Goal: Information Seeking & Learning: Learn about a topic

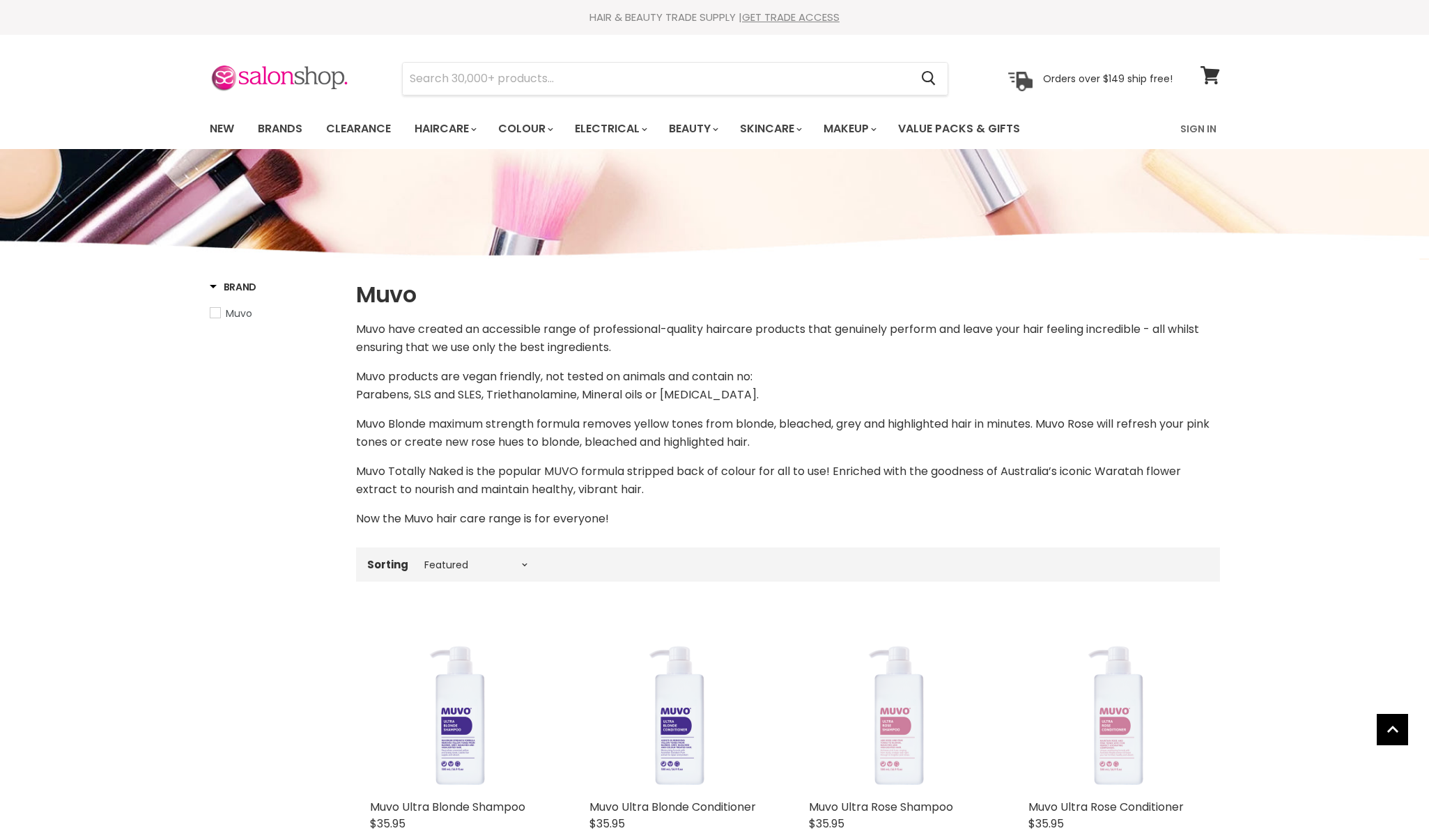
select select "manual"
click at [270, 124] on link "Brands" at bounding box center [280, 129] width 65 height 29
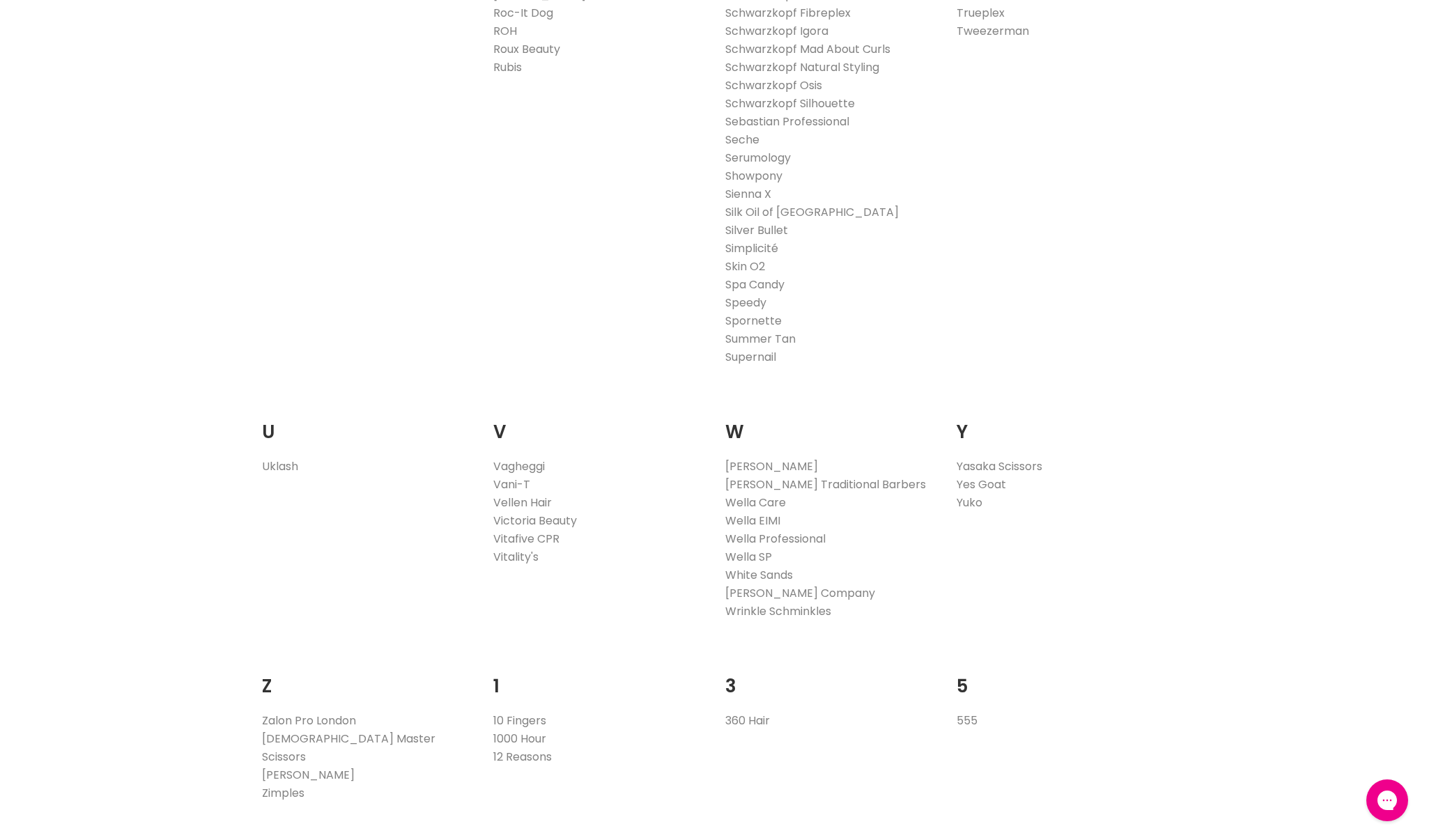
scroll to position [2440, 0]
click at [797, 540] on link "Wella Professional" at bounding box center [775, 537] width 100 height 16
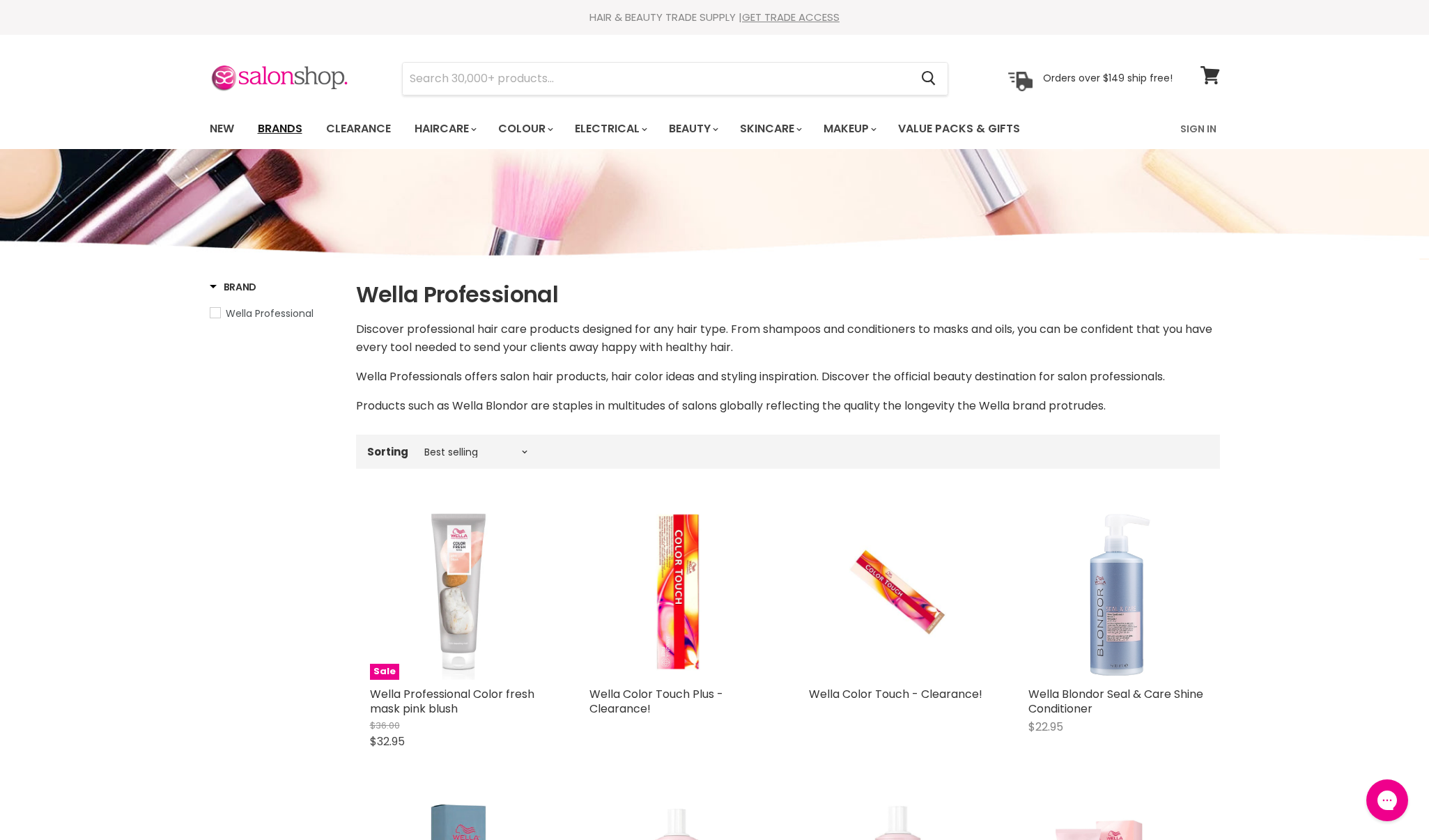
click at [287, 135] on link "Brands" at bounding box center [280, 129] width 65 height 29
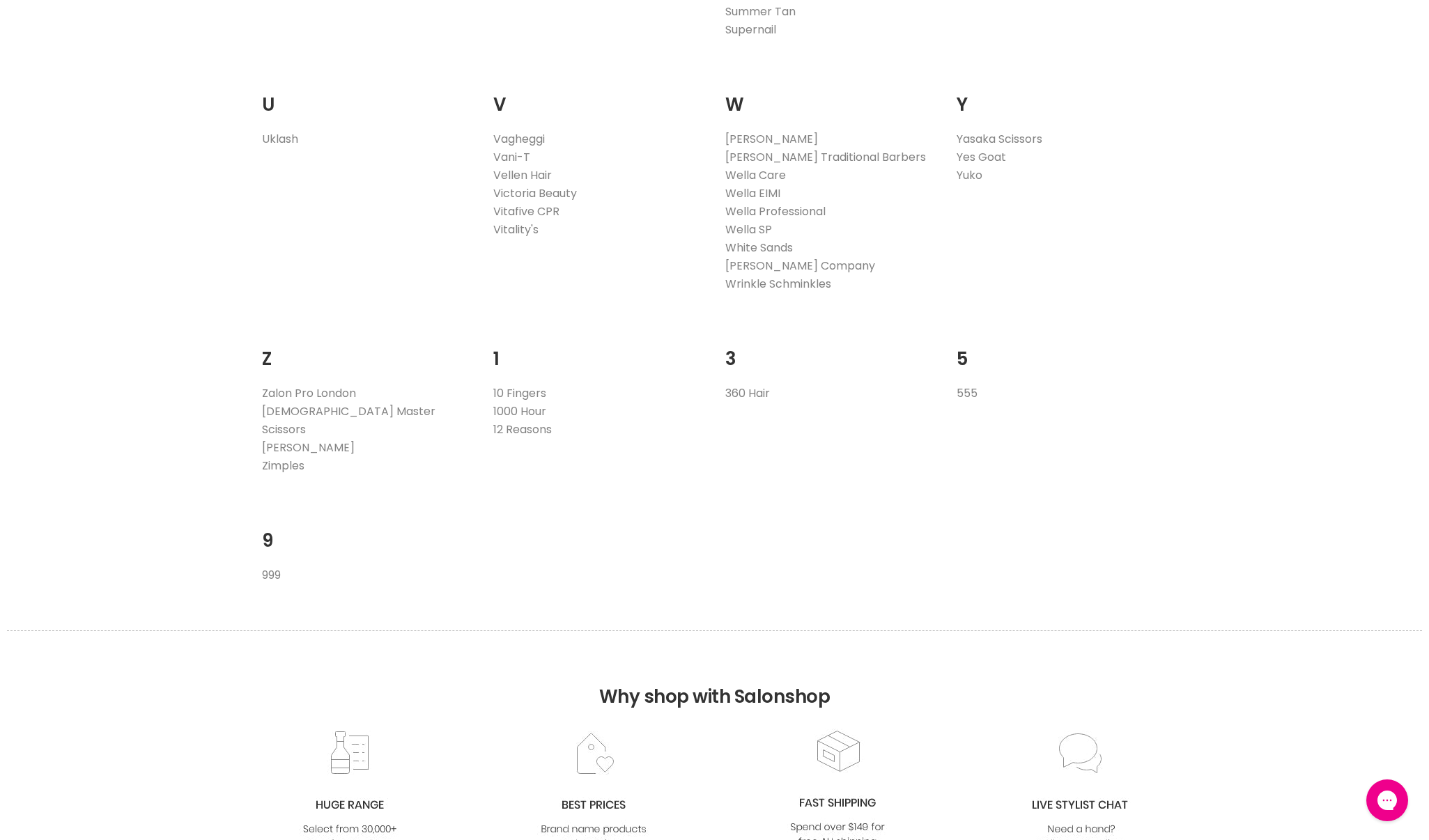
scroll to position [2714, 0]
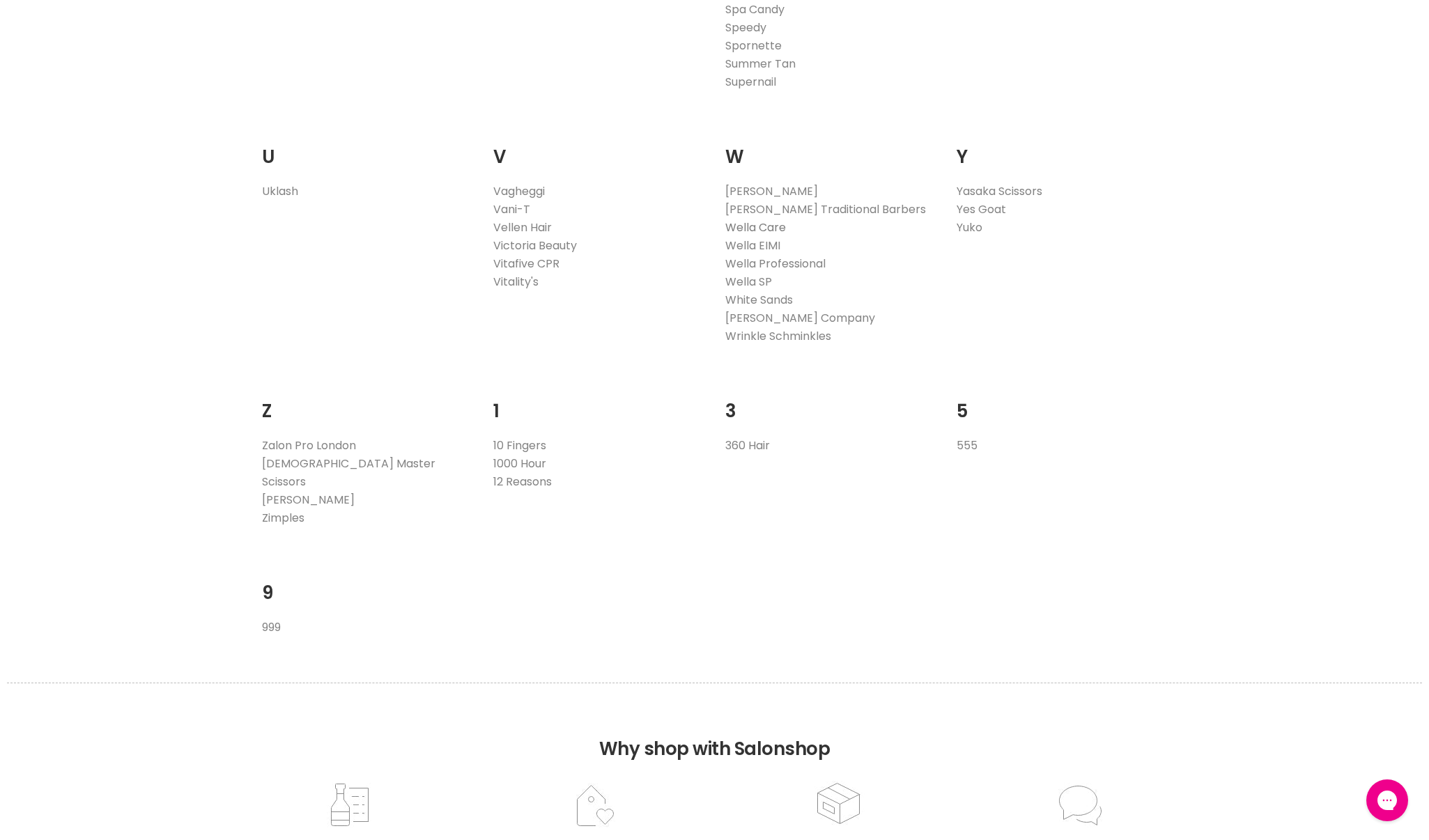
click at [766, 226] on link "Wella Care" at bounding box center [755, 228] width 61 height 16
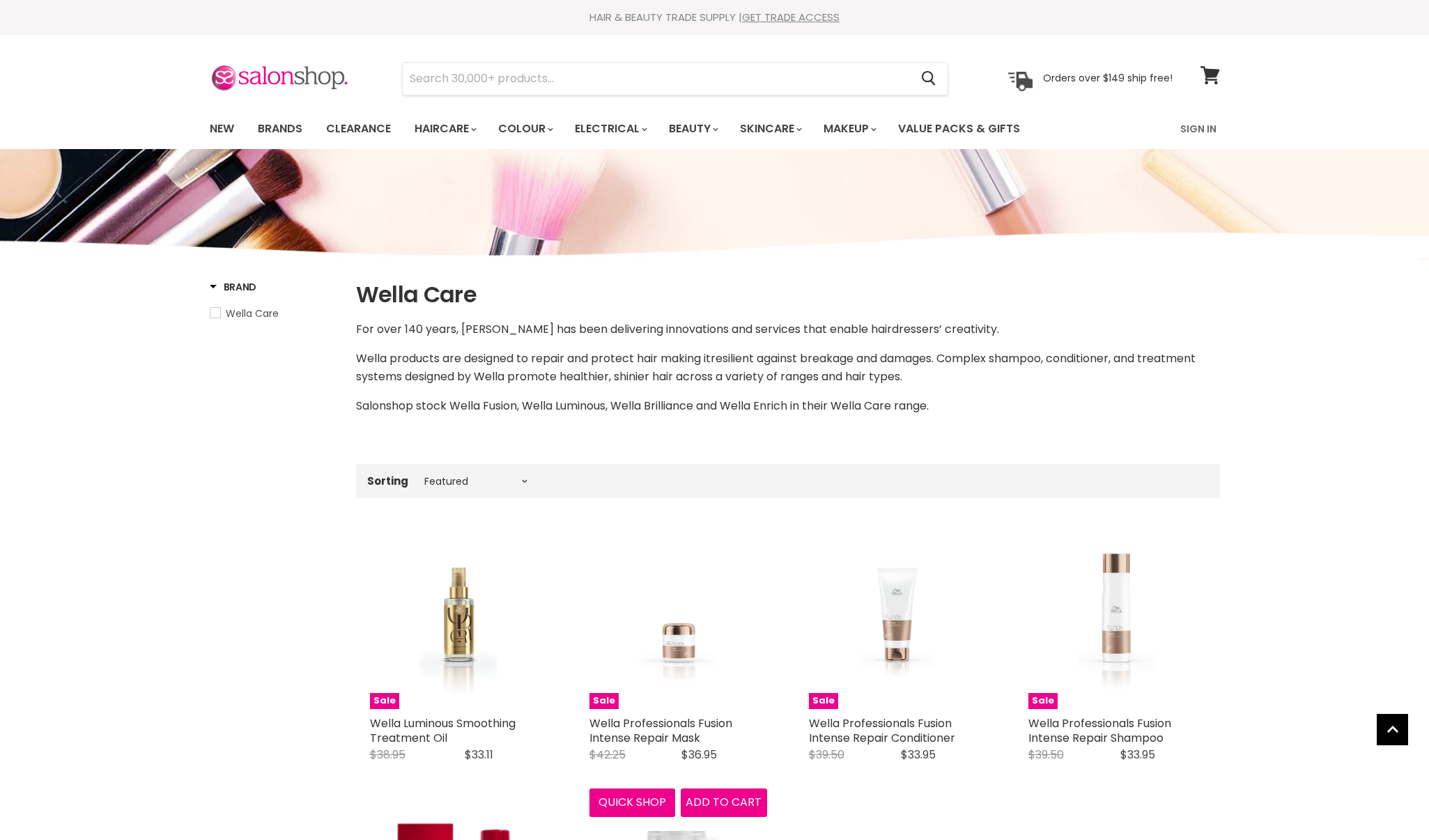
select select "manual"
click at [203, 129] on link "New" at bounding box center [221, 129] width 45 height 29
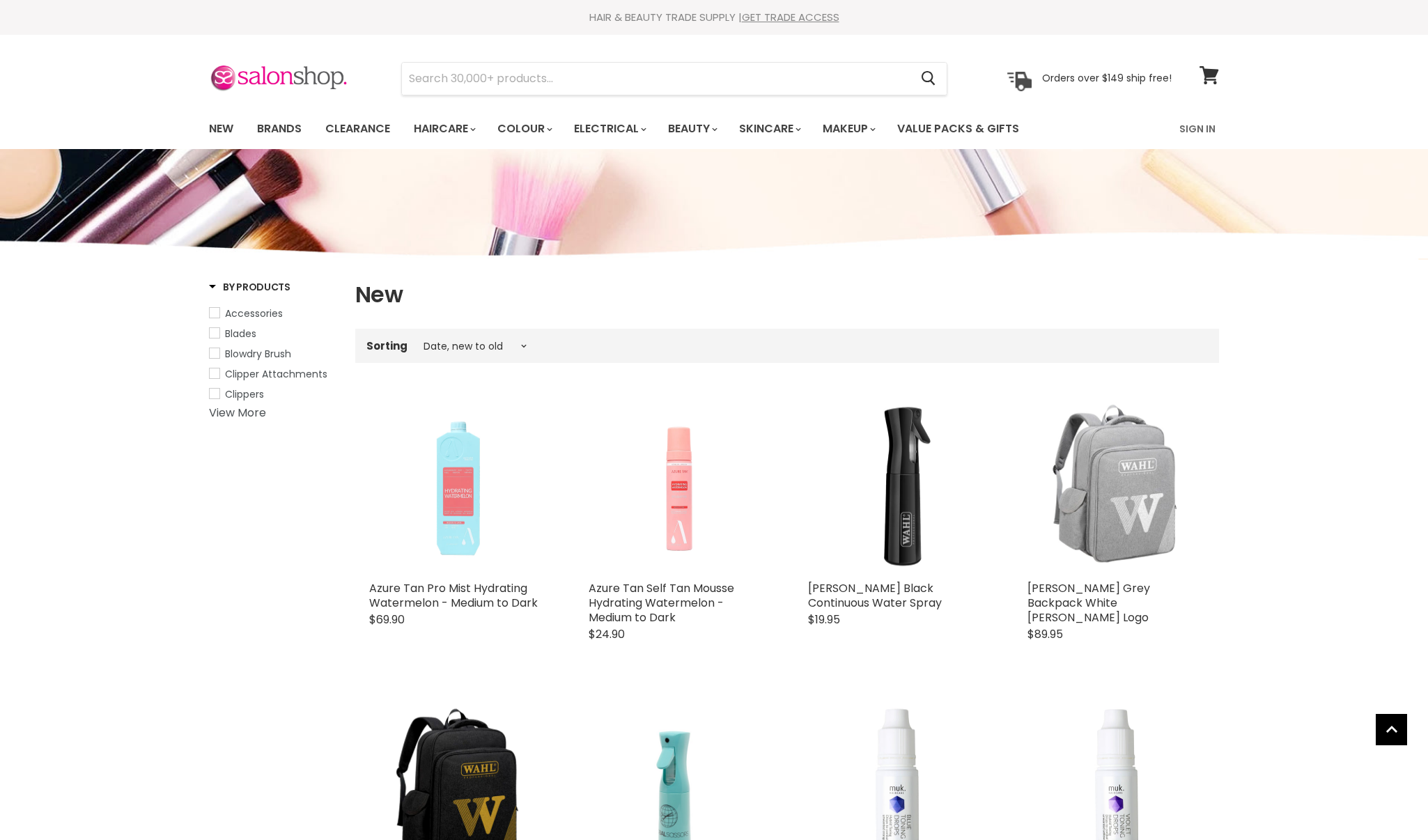
select select "created-descending"
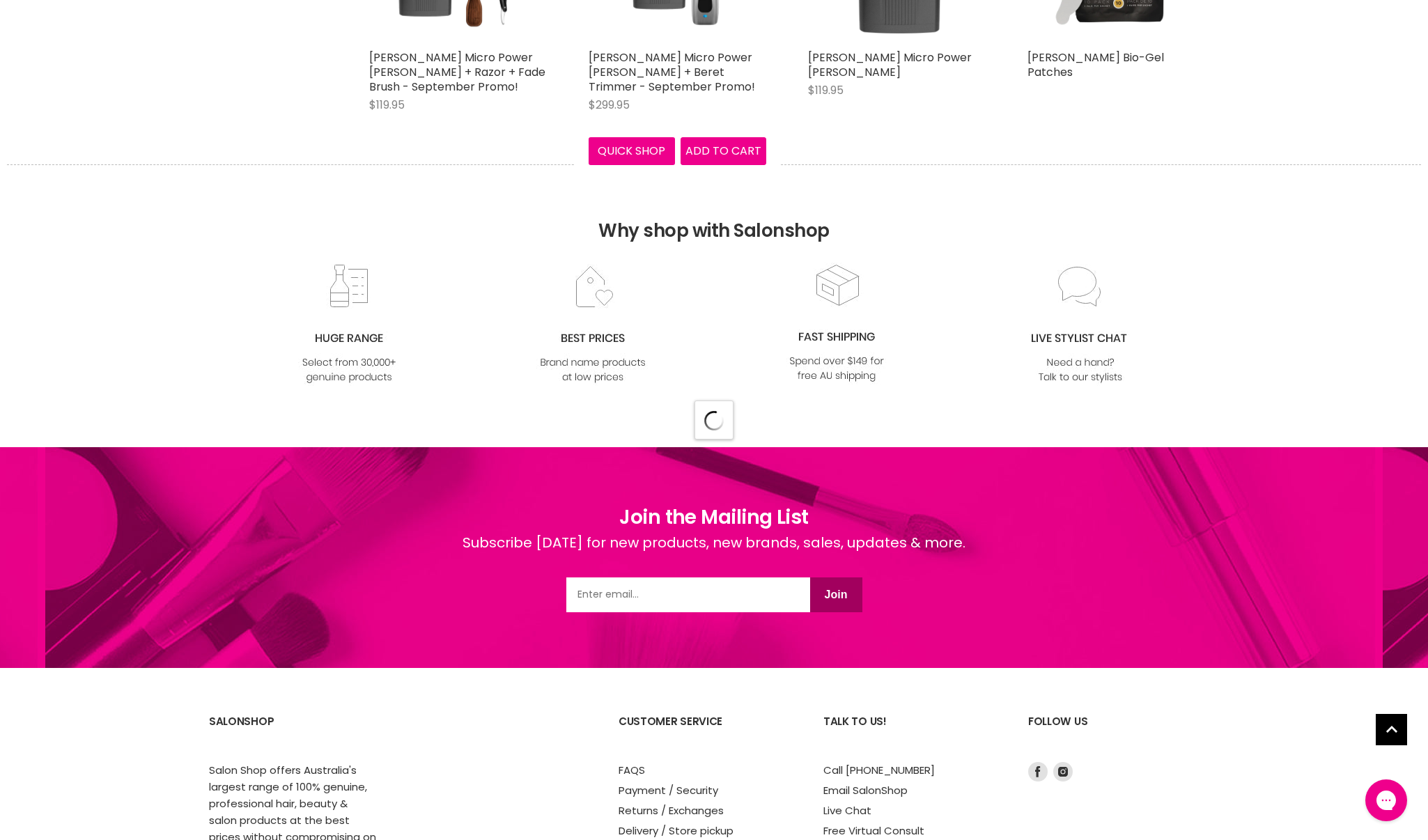
select select "created-descending"
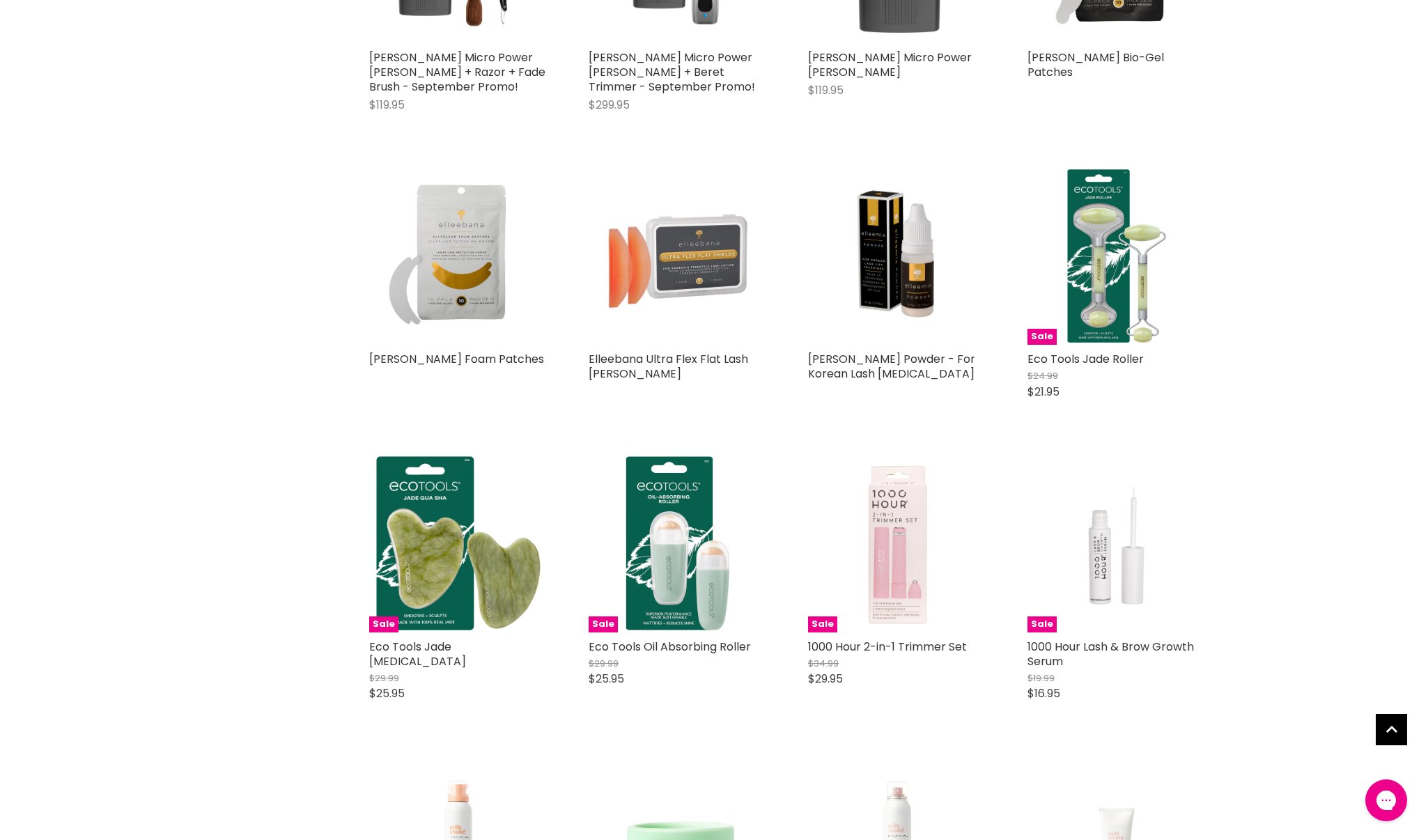
scroll to position [7311, 0]
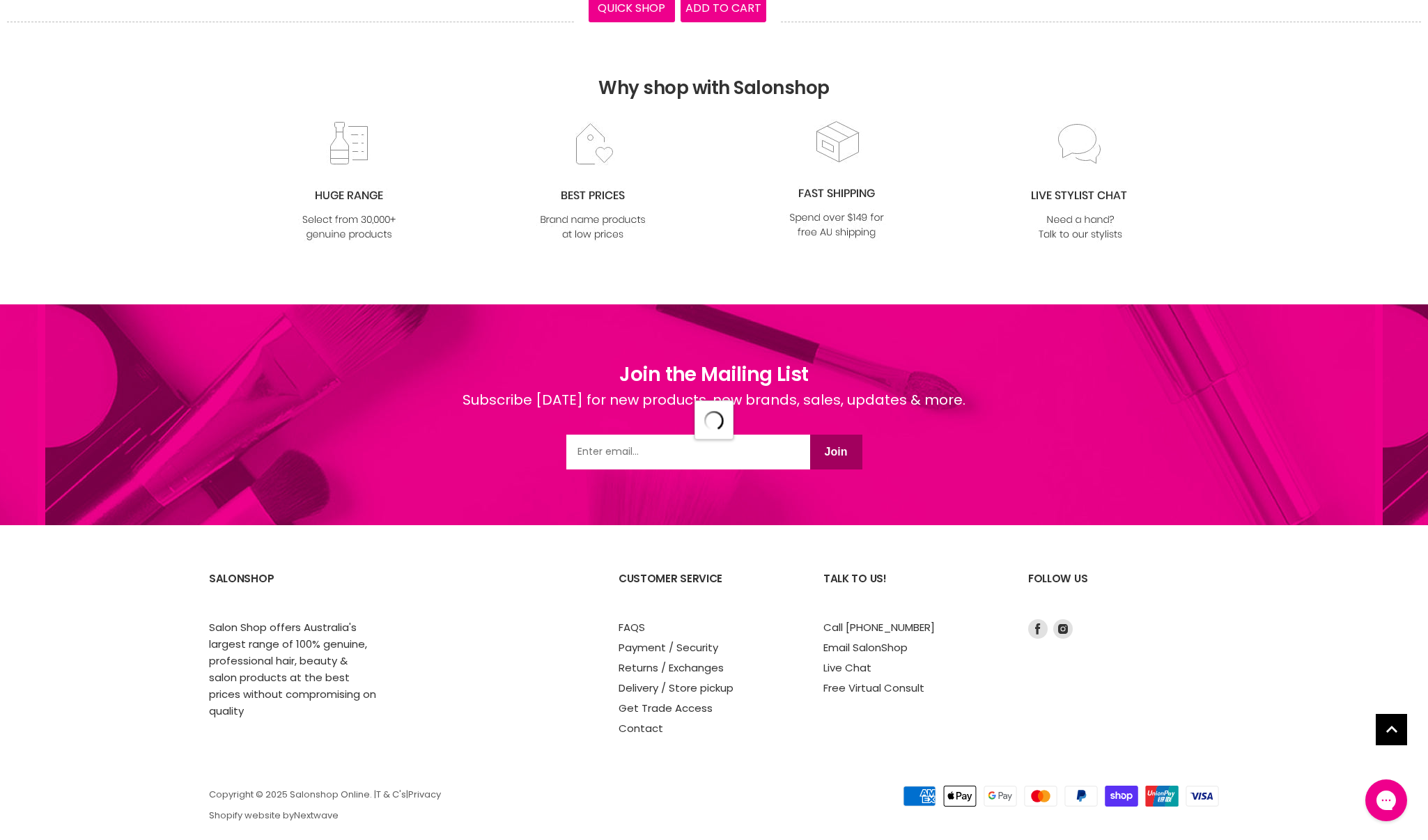
select select "created-descending"
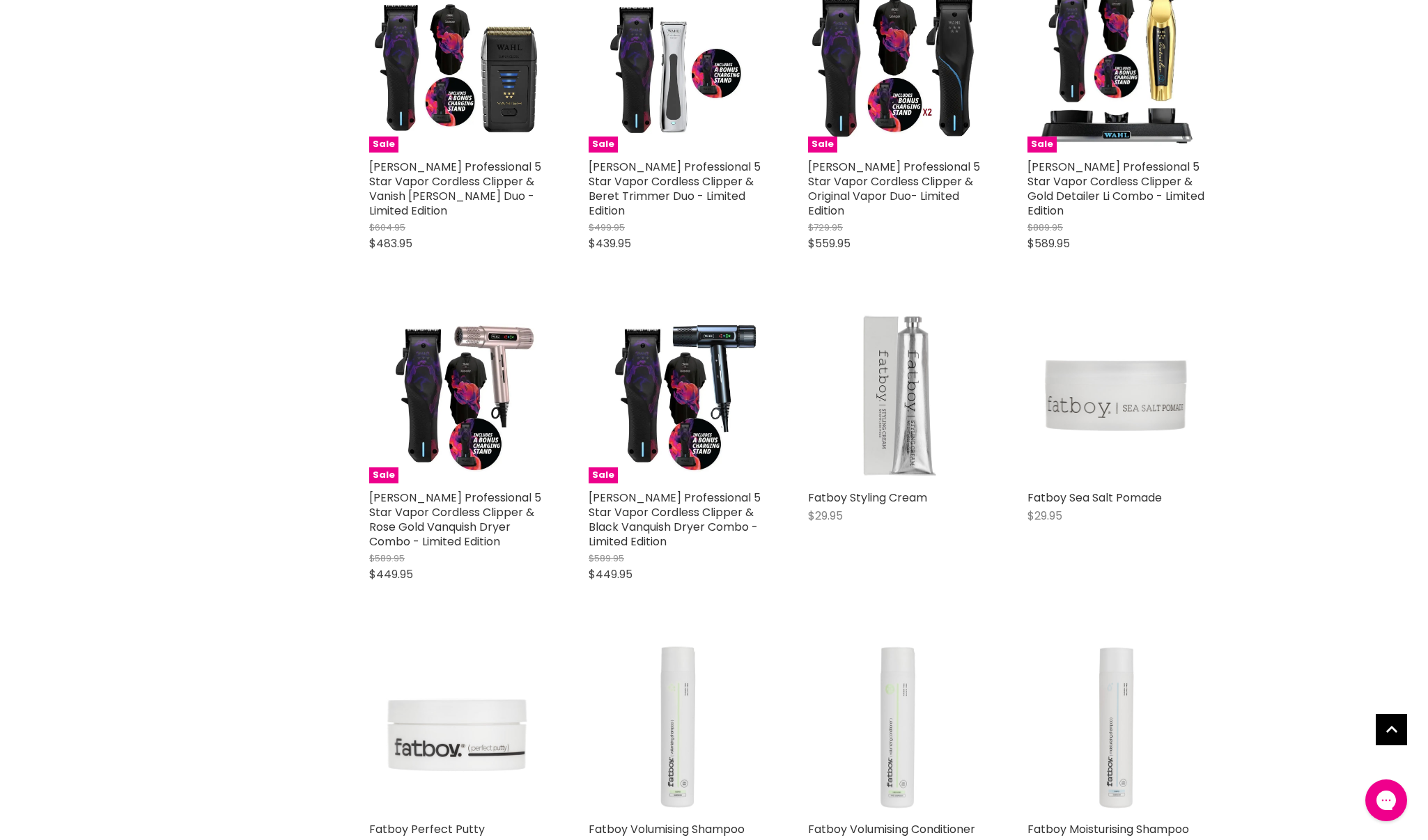
scroll to position [10805, 0]
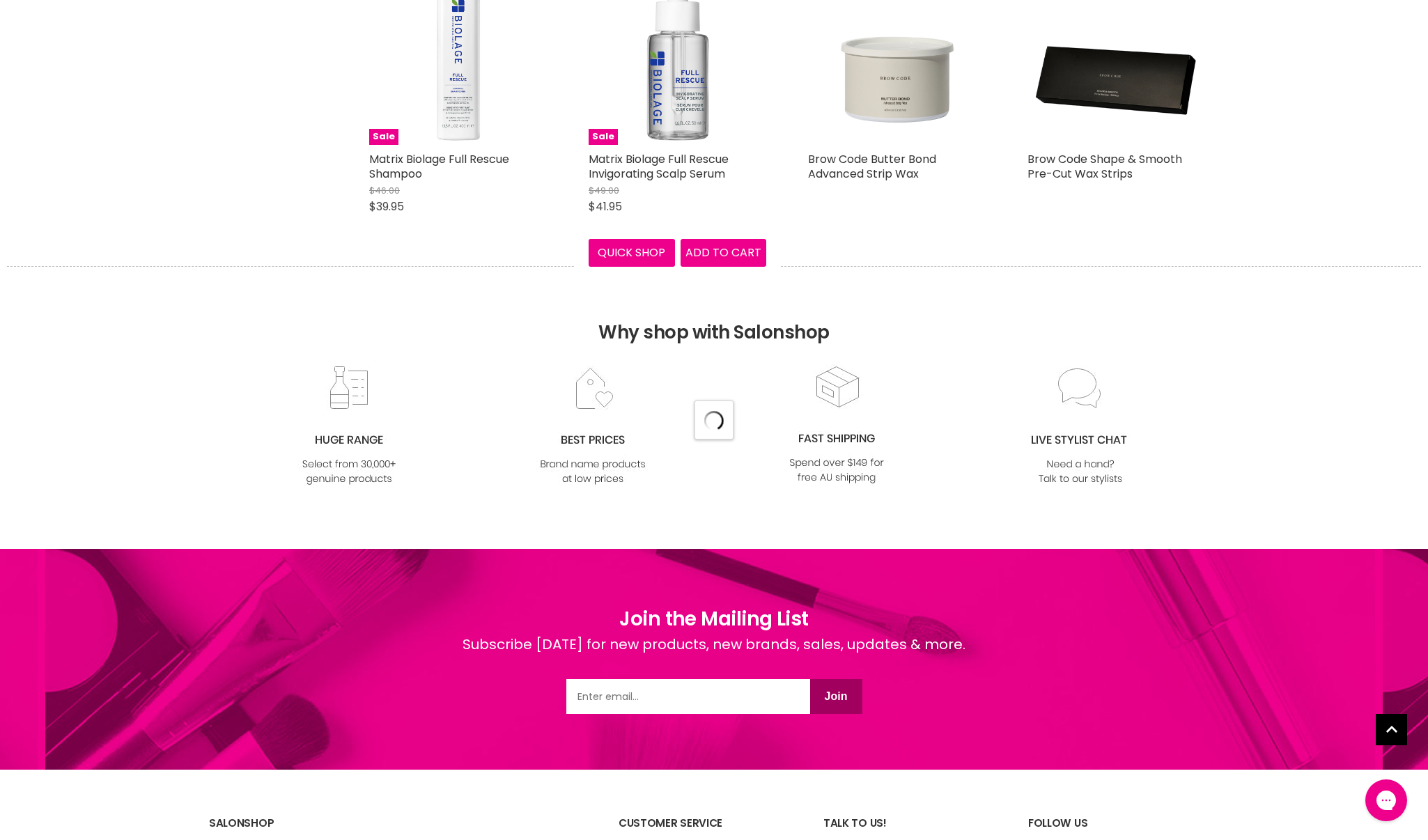
select select "created-descending"
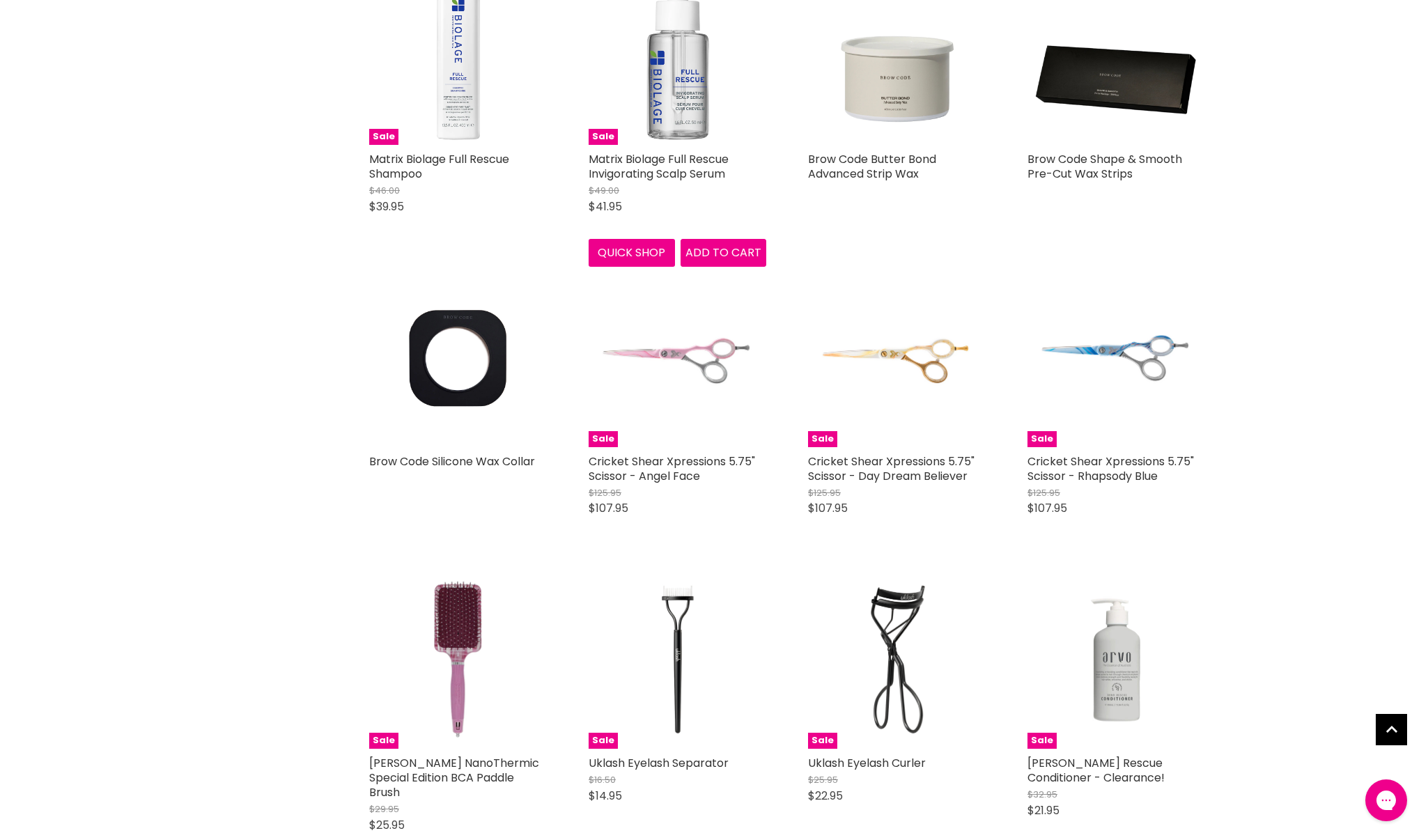
scroll to position [14018, 0]
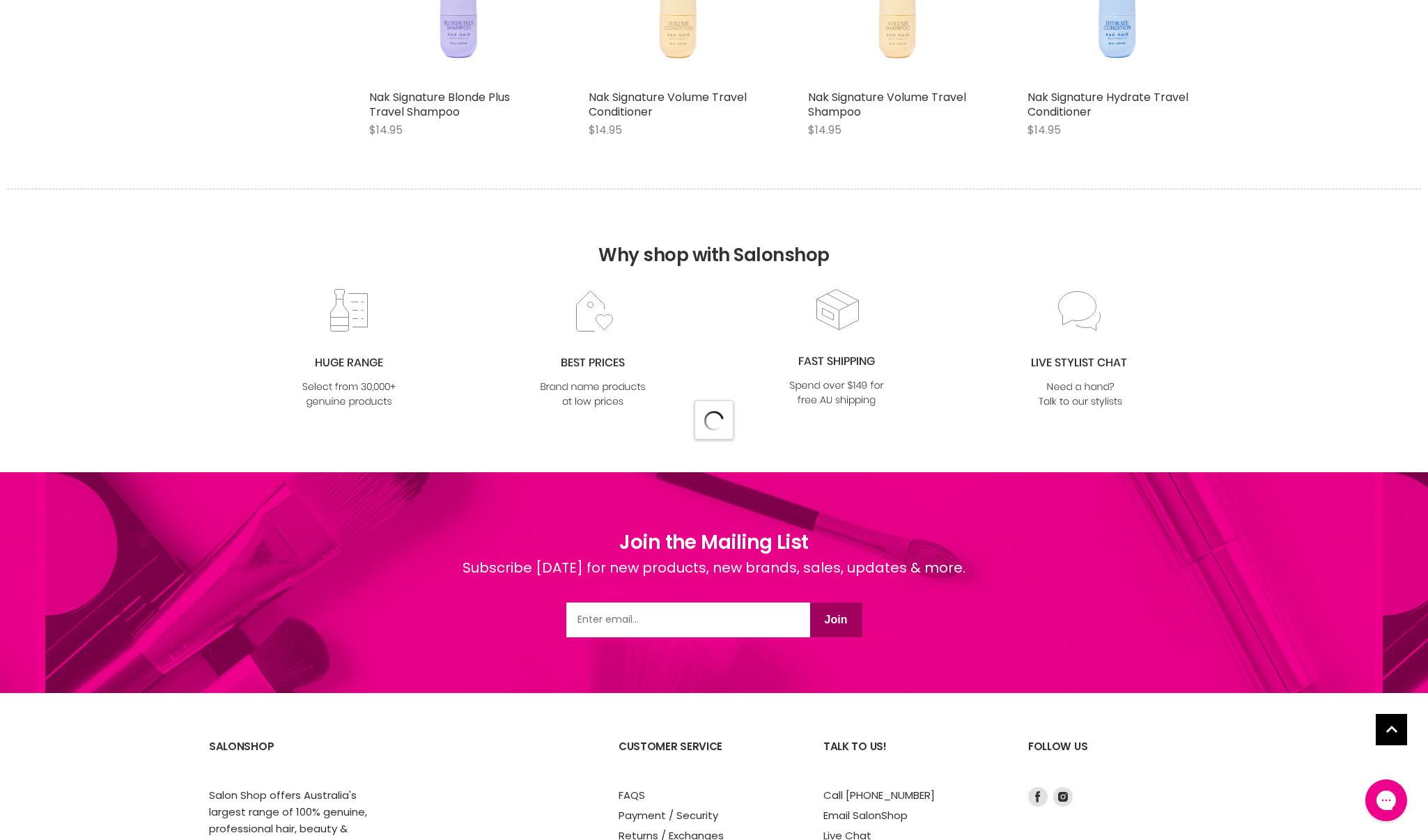
select select "created-descending"
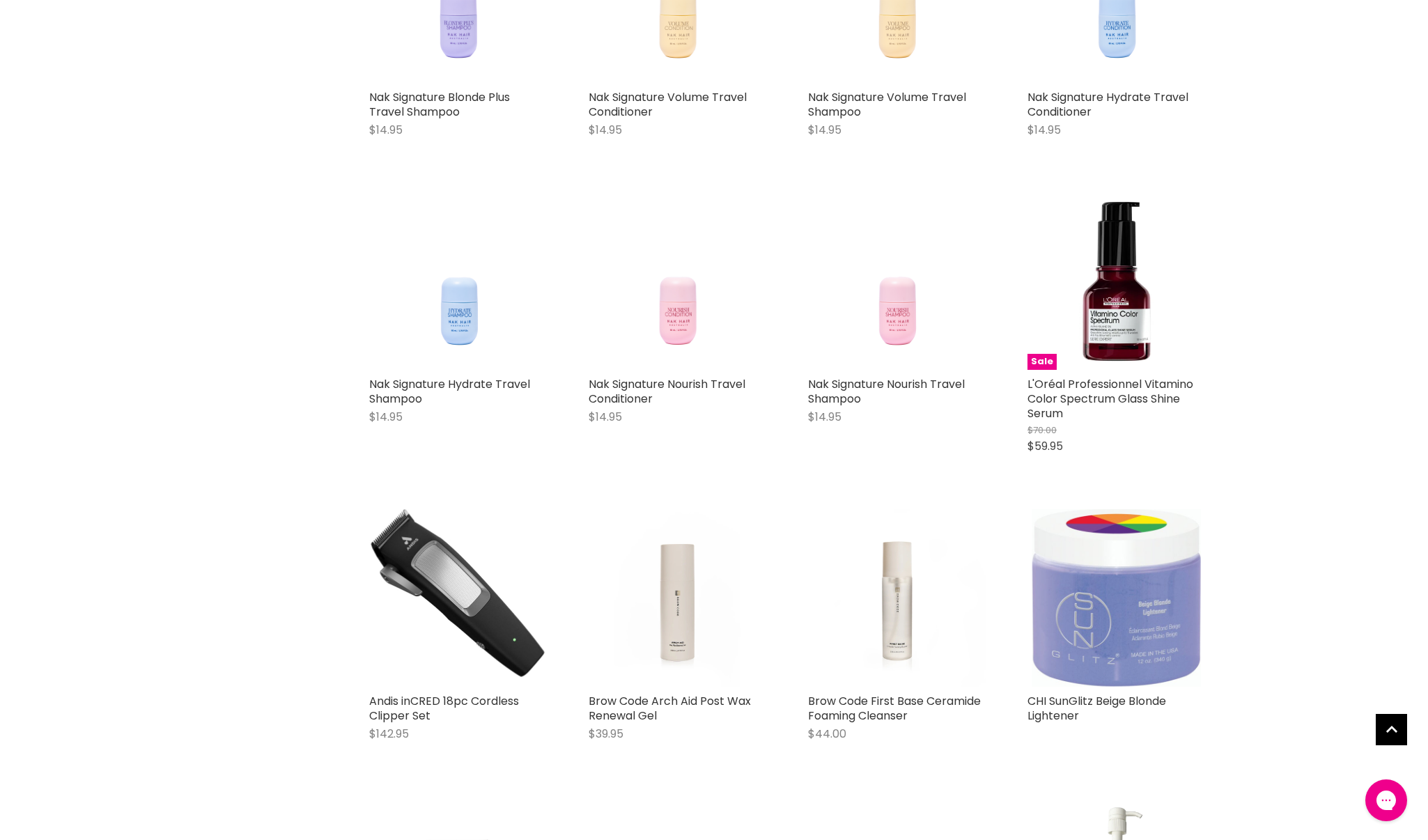
scroll to position [17939, 0]
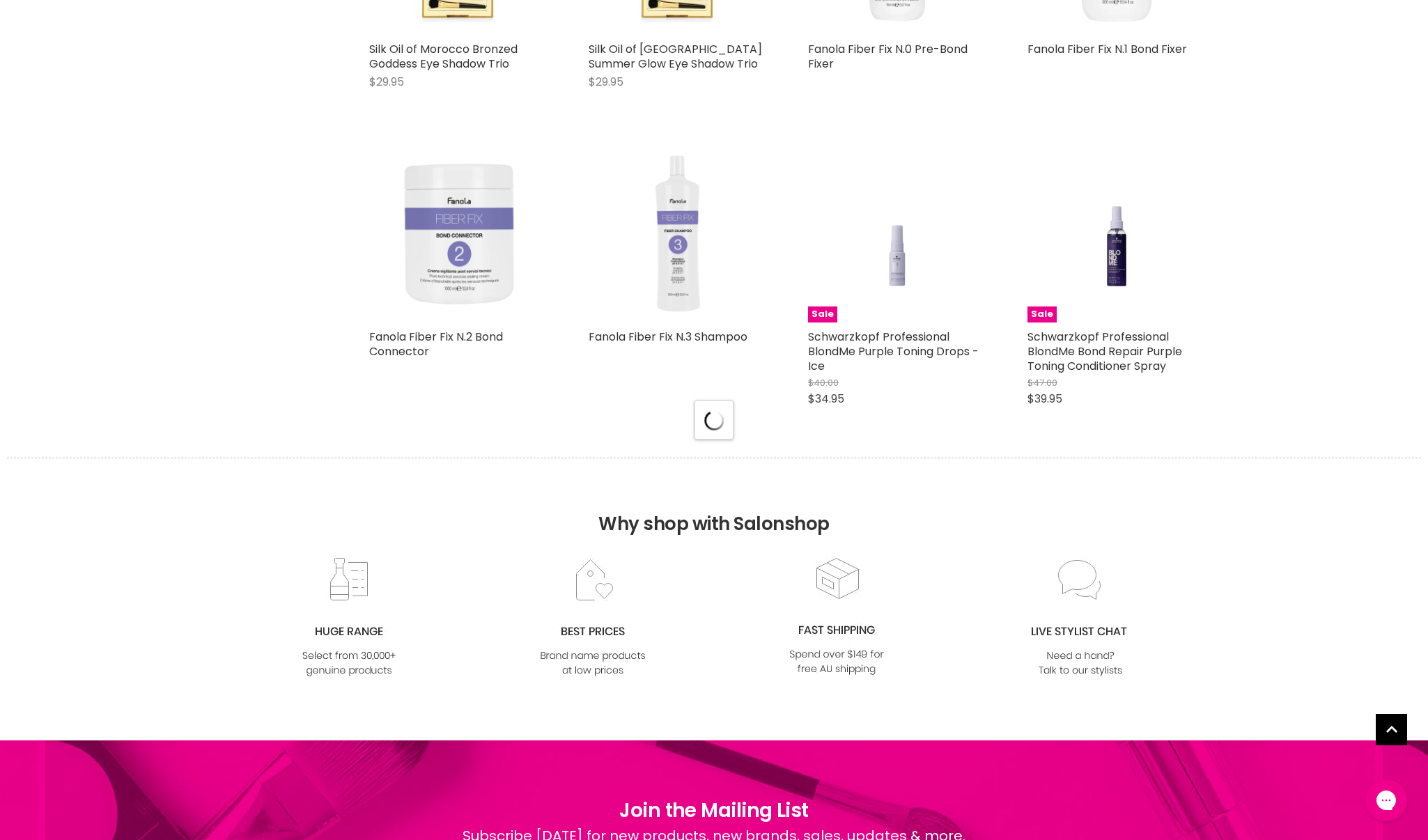
select select "created-descending"
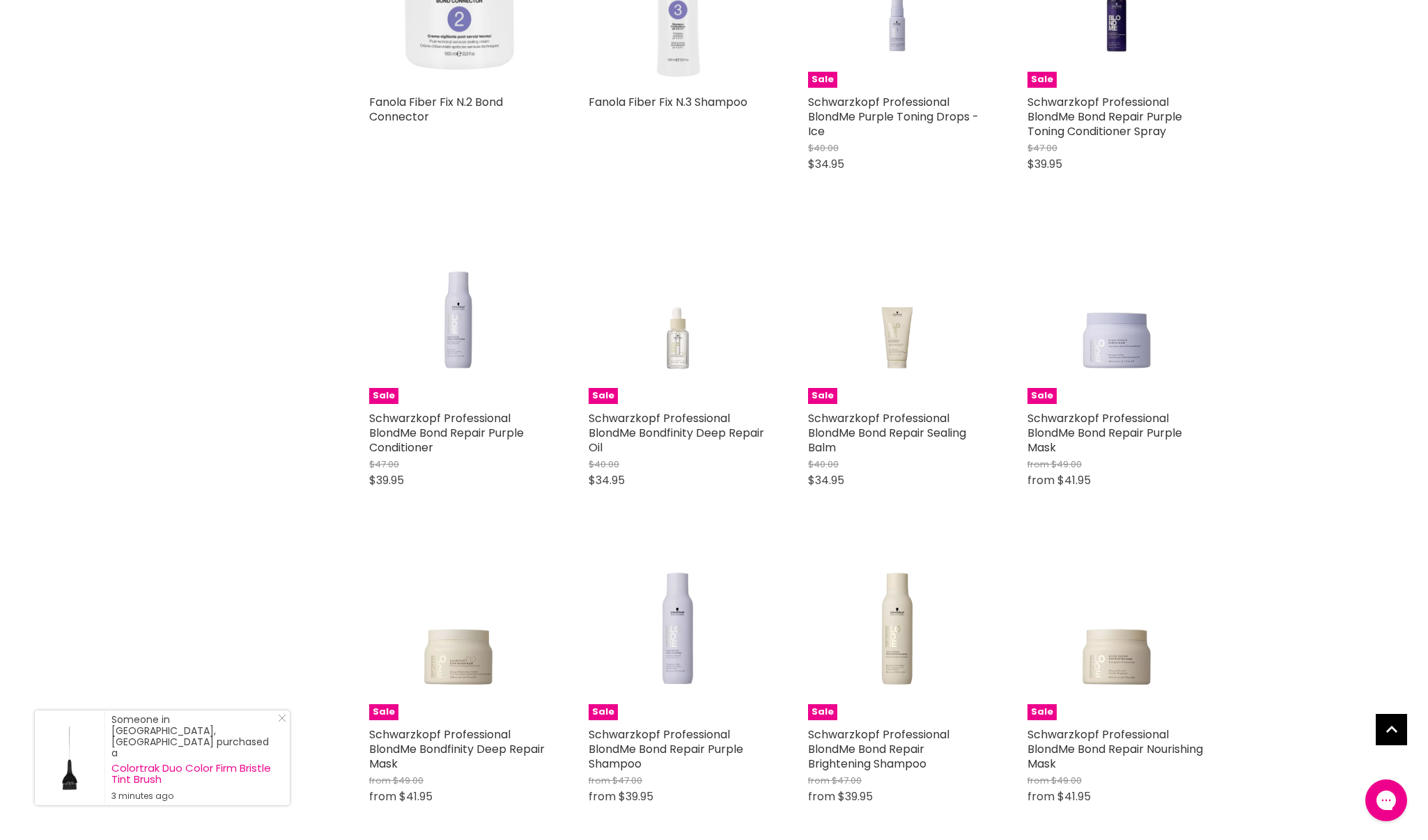
scroll to position [21193, 0]
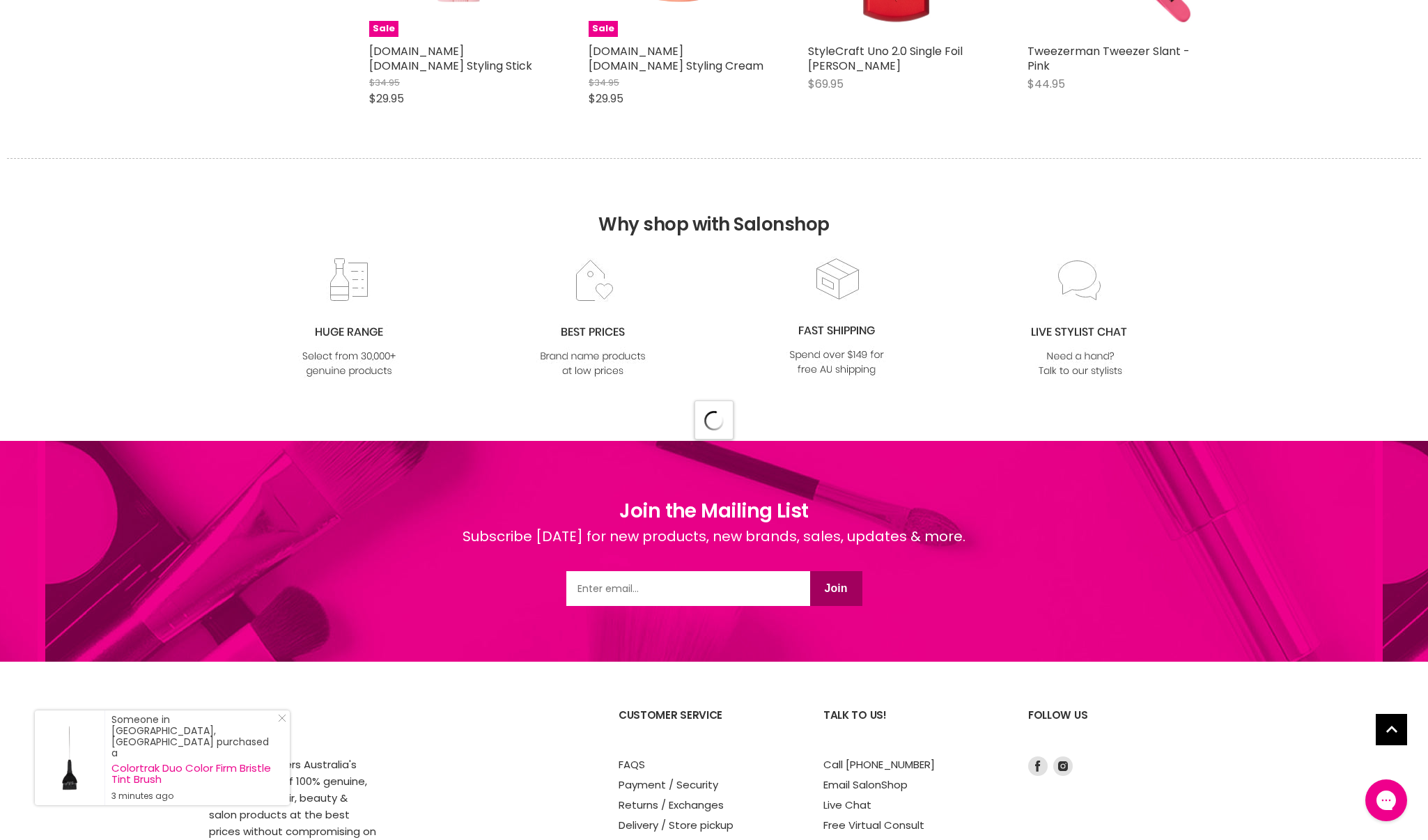
select select "created-descending"
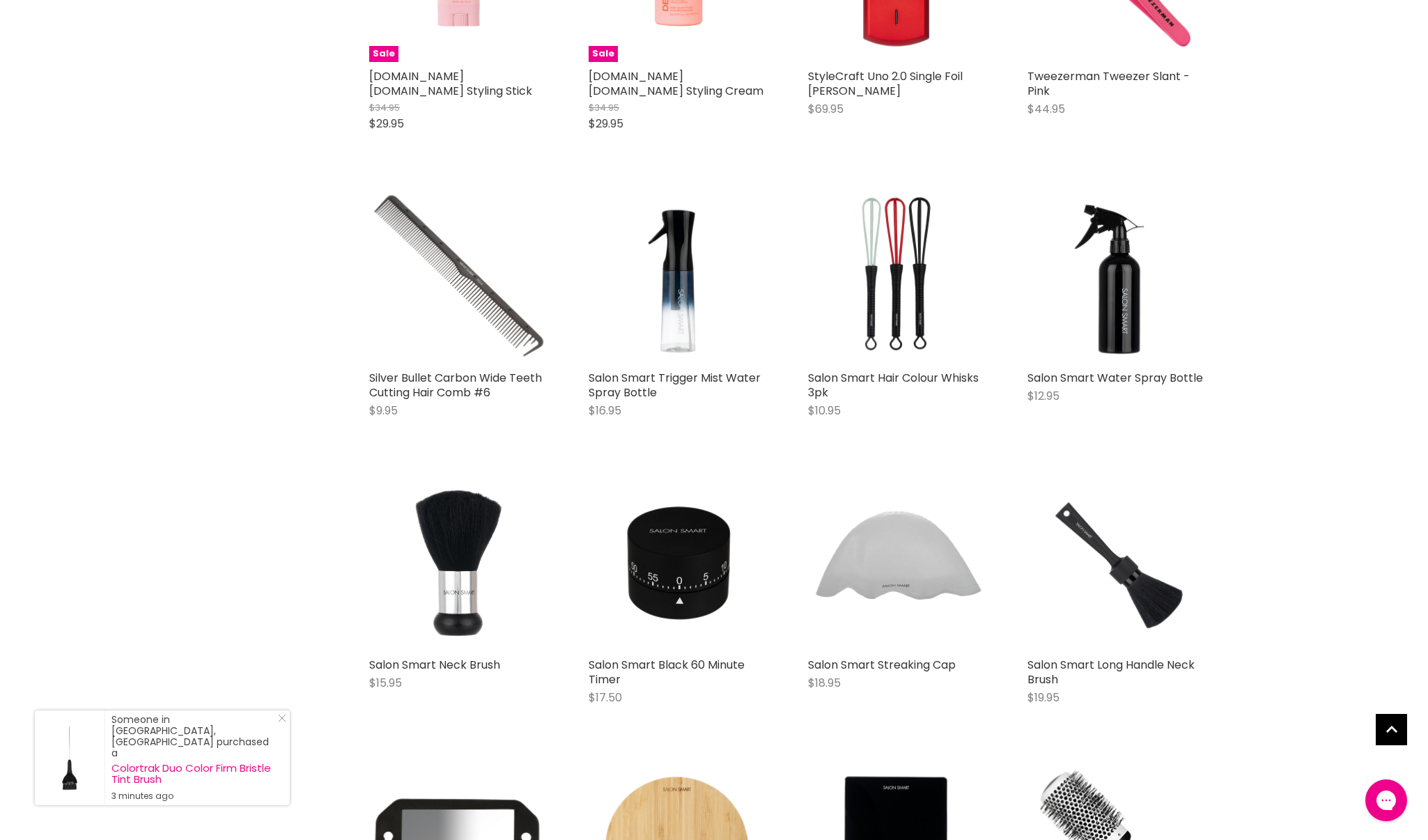
scroll to position [24767, 0]
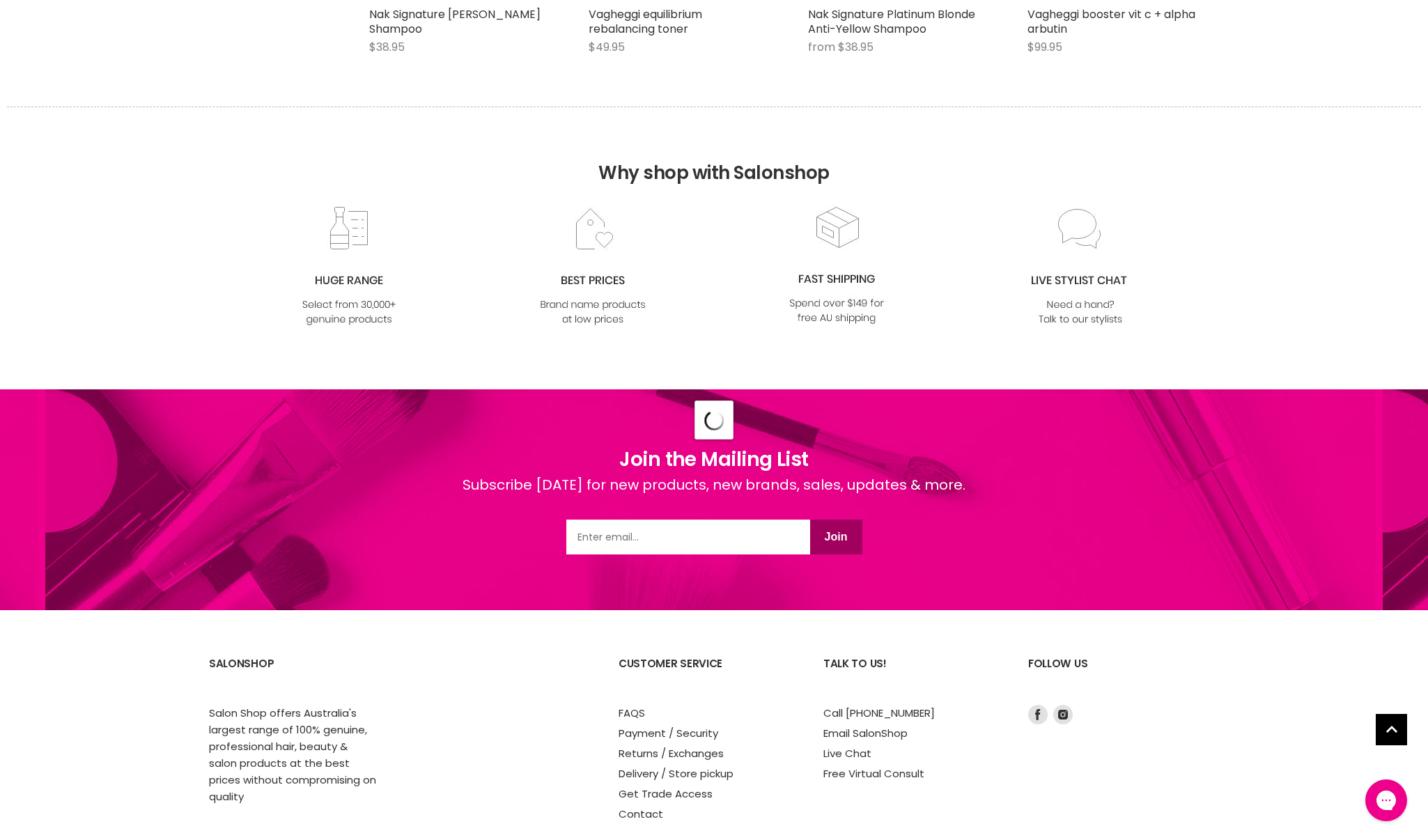
select select "created-descending"
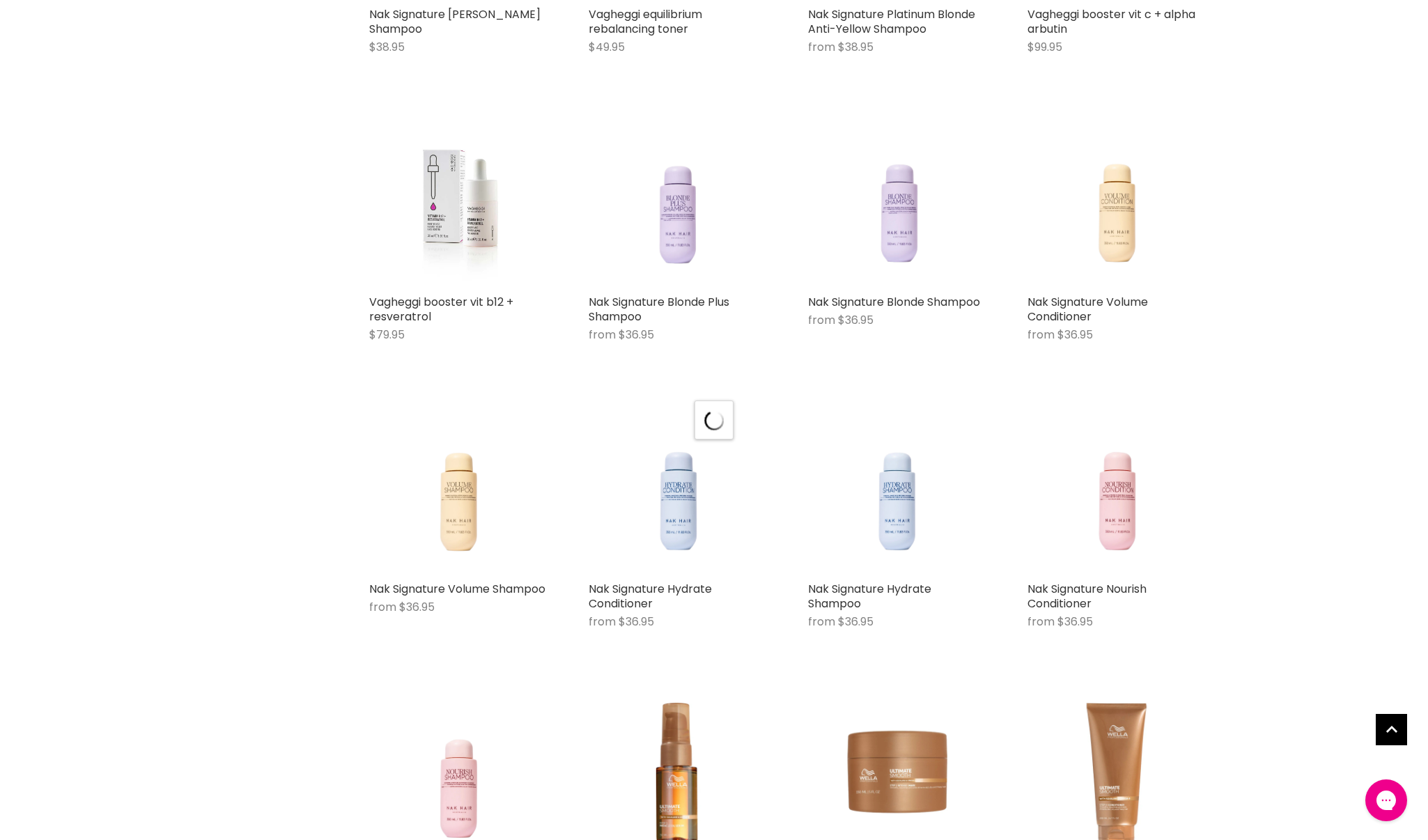
scroll to position [31748, 0]
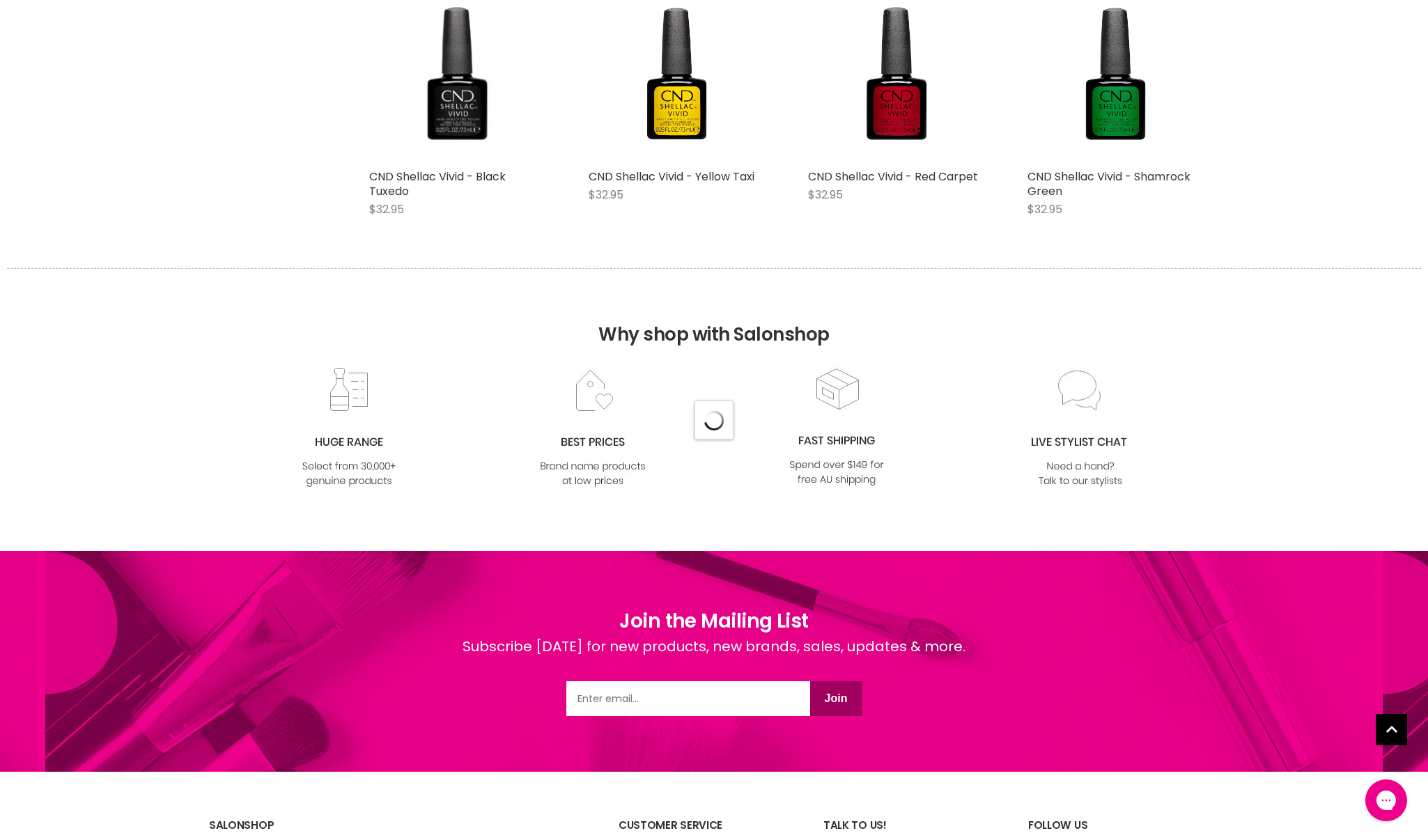
select select "created-descending"
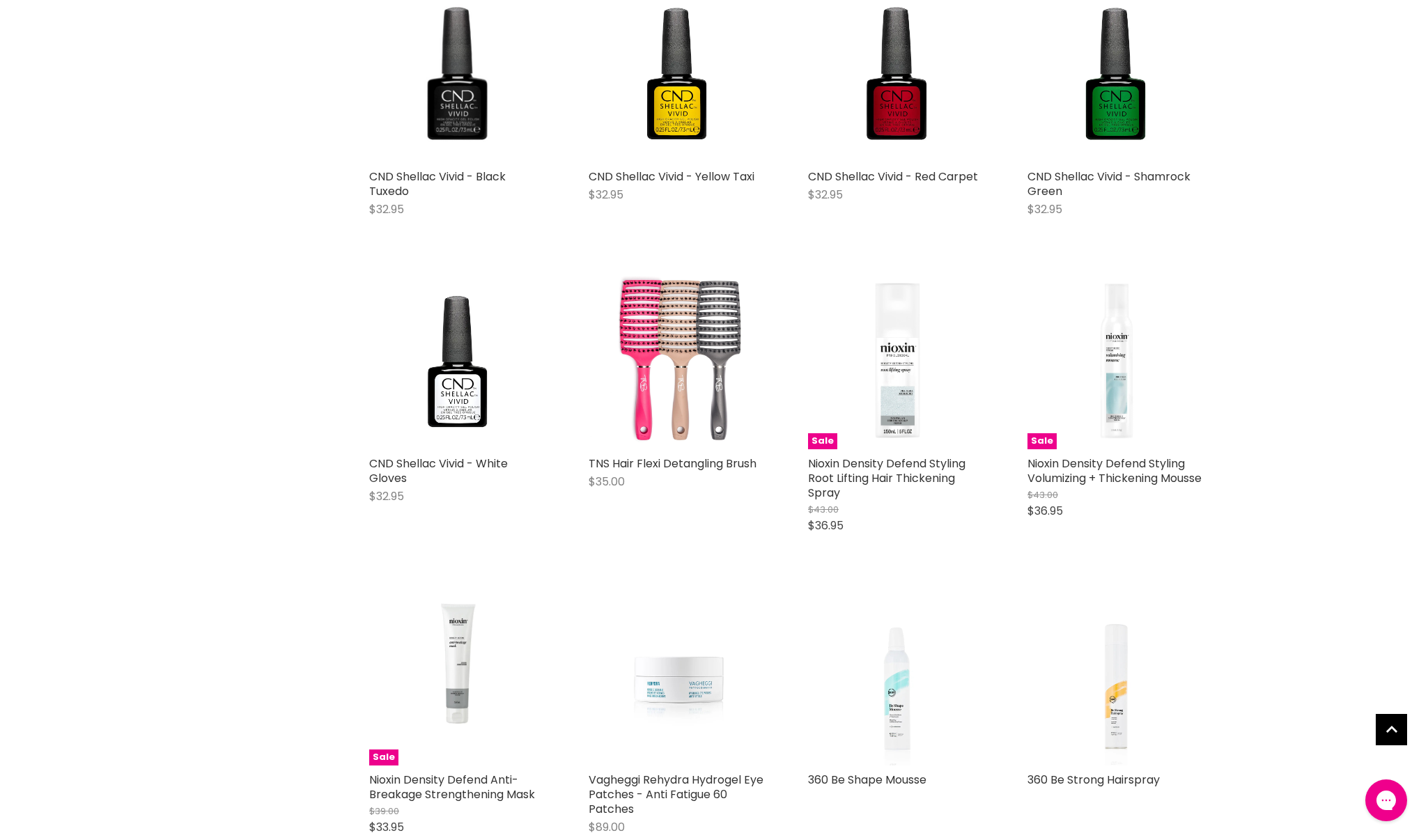
scroll to position [34842, 0]
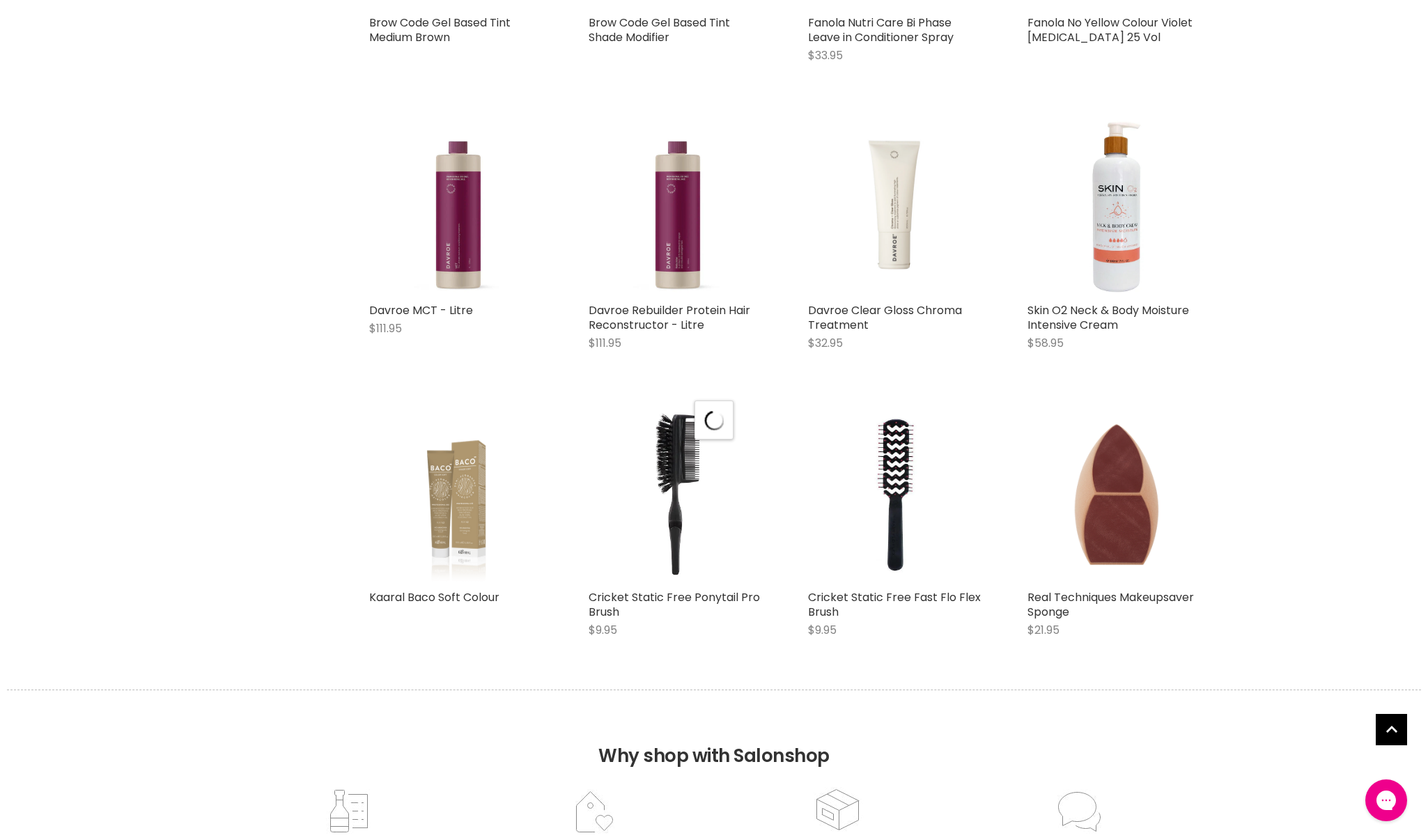
select select "created-descending"
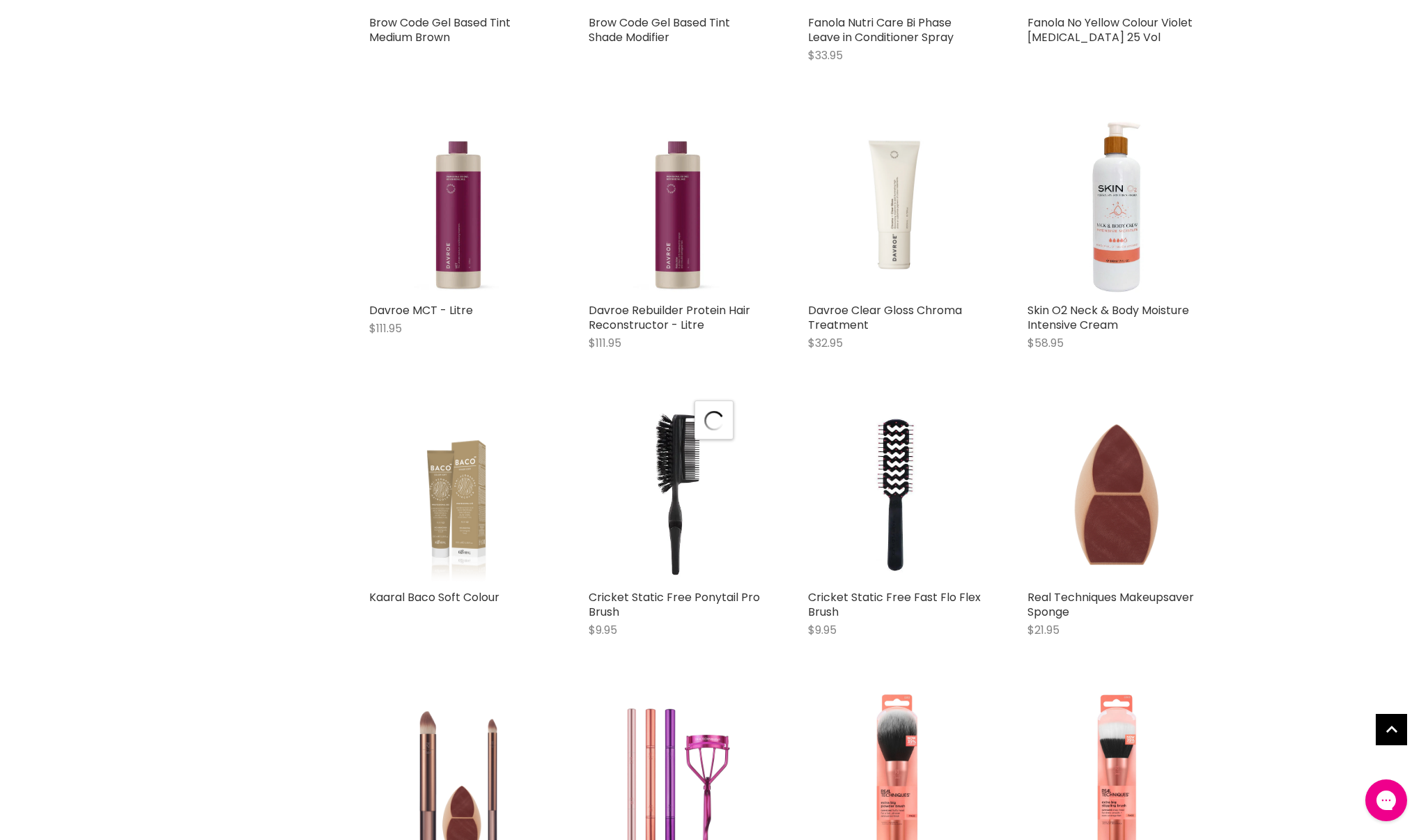
scroll to position [38936, 0]
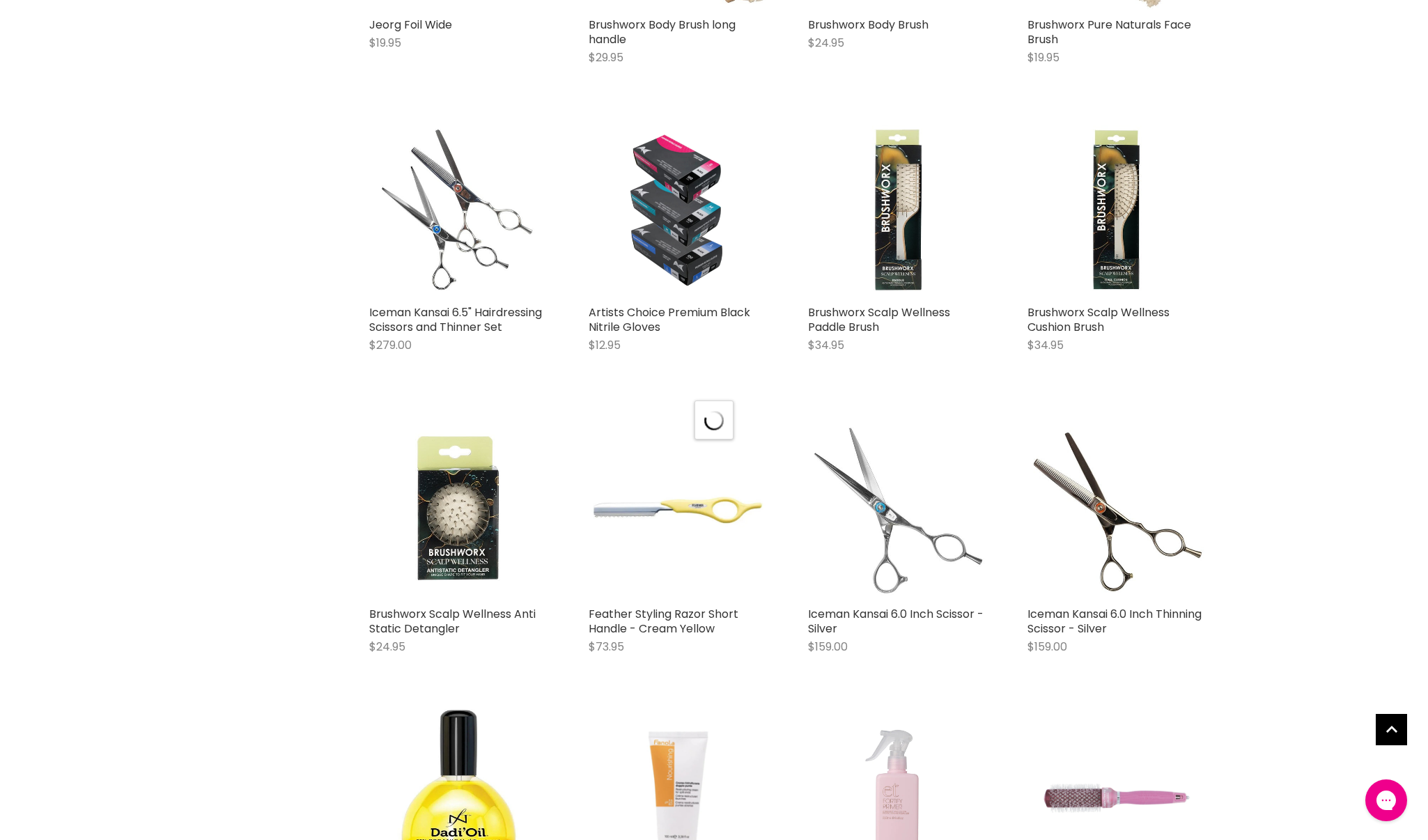
select select "created-descending"
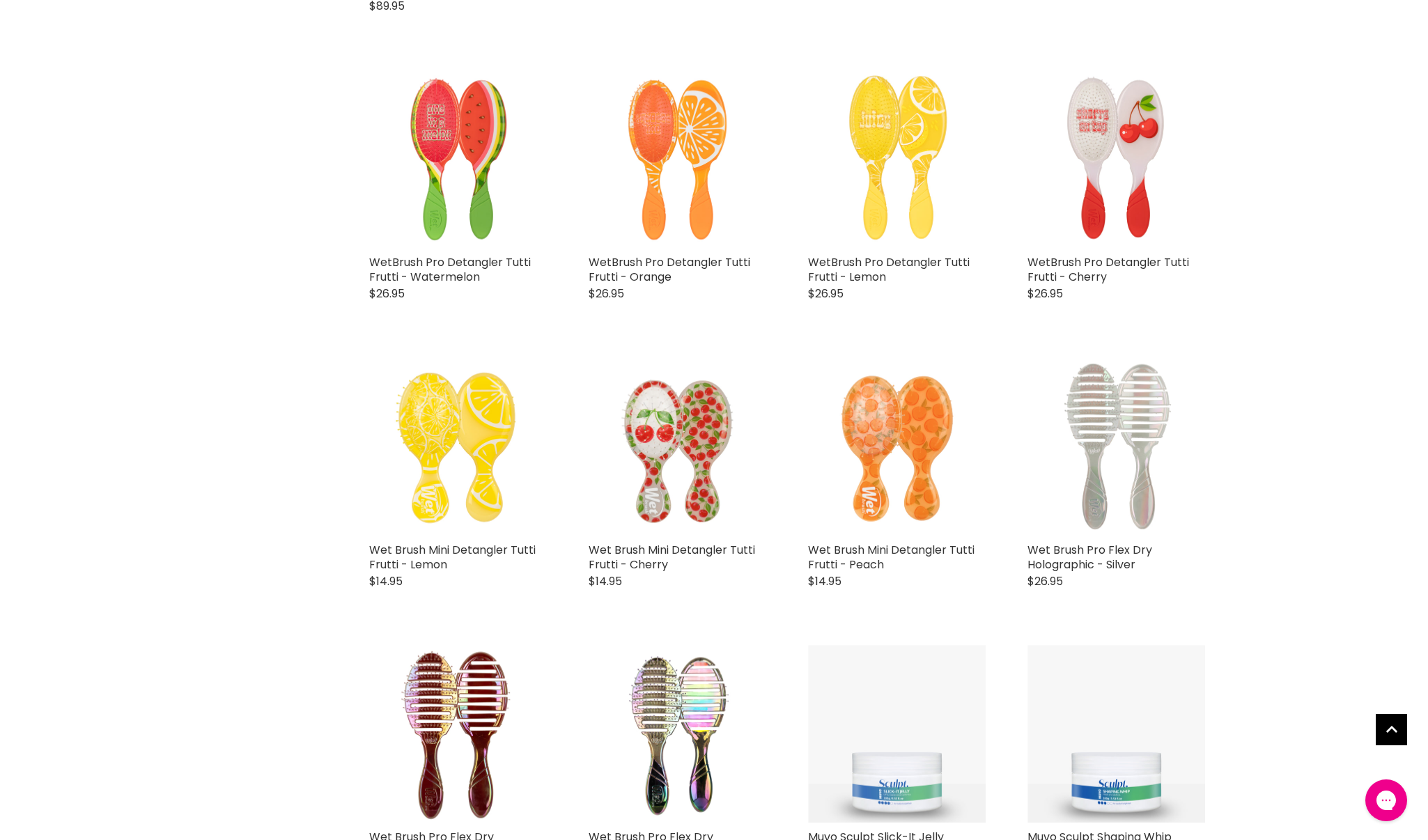
scroll to position [848, 0]
